Goal: Navigation & Orientation: Find specific page/section

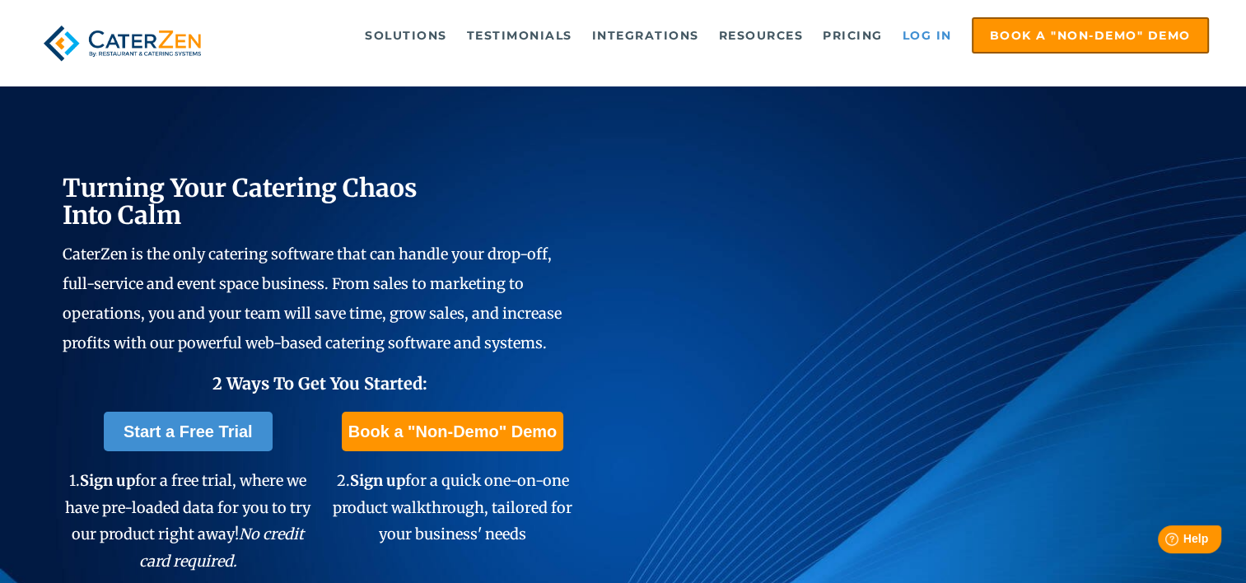
click at [906, 32] on link "Log in" at bounding box center [927, 35] width 66 height 33
click at [916, 35] on link "Log in" at bounding box center [927, 35] width 66 height 33
click at [912, 33] on link "Log in" at bounding box center [927, 35] width 66 height 33
